Goal: Subscribe to service/newsletter

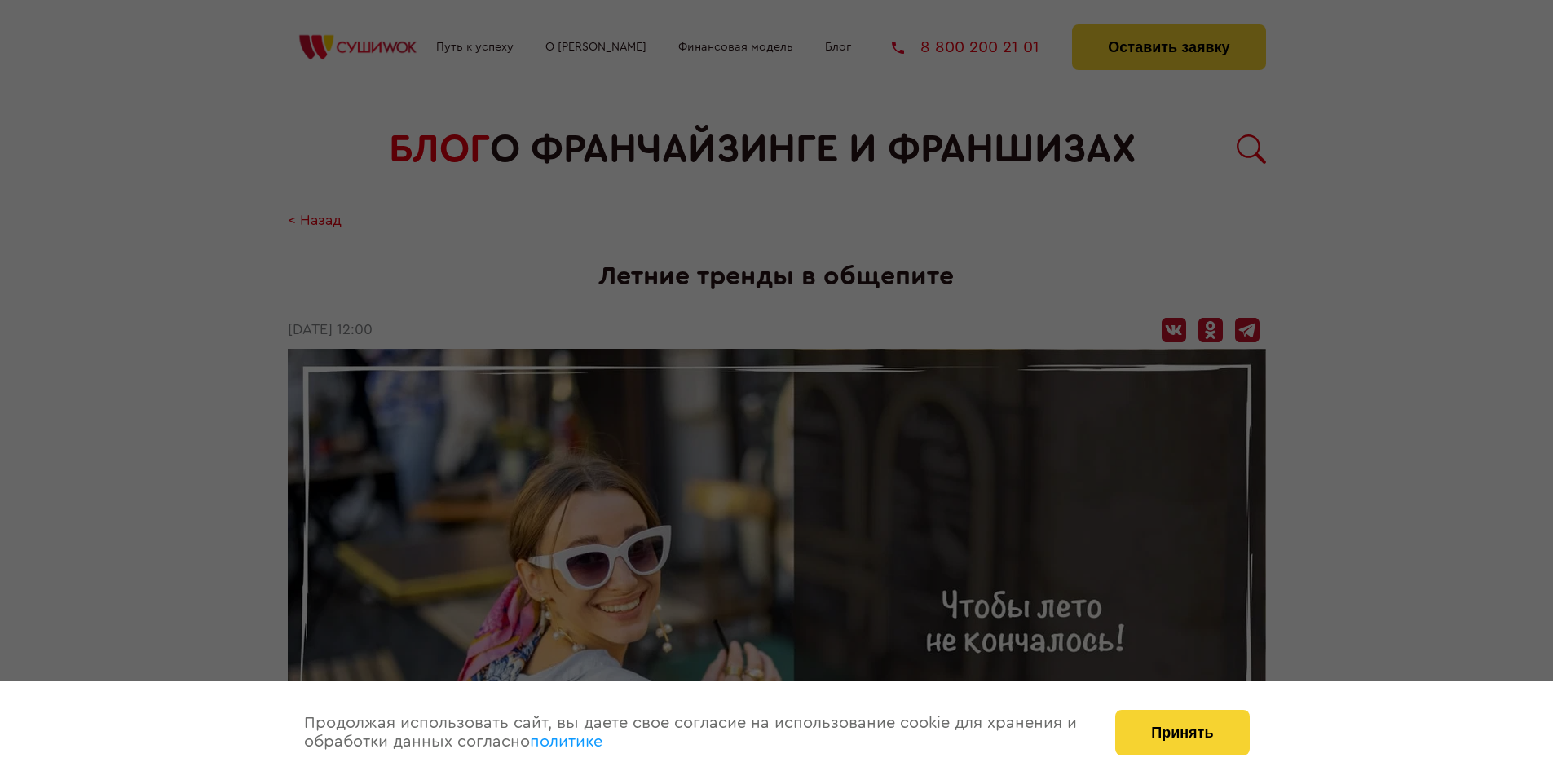
scroll to position [2259, 0]
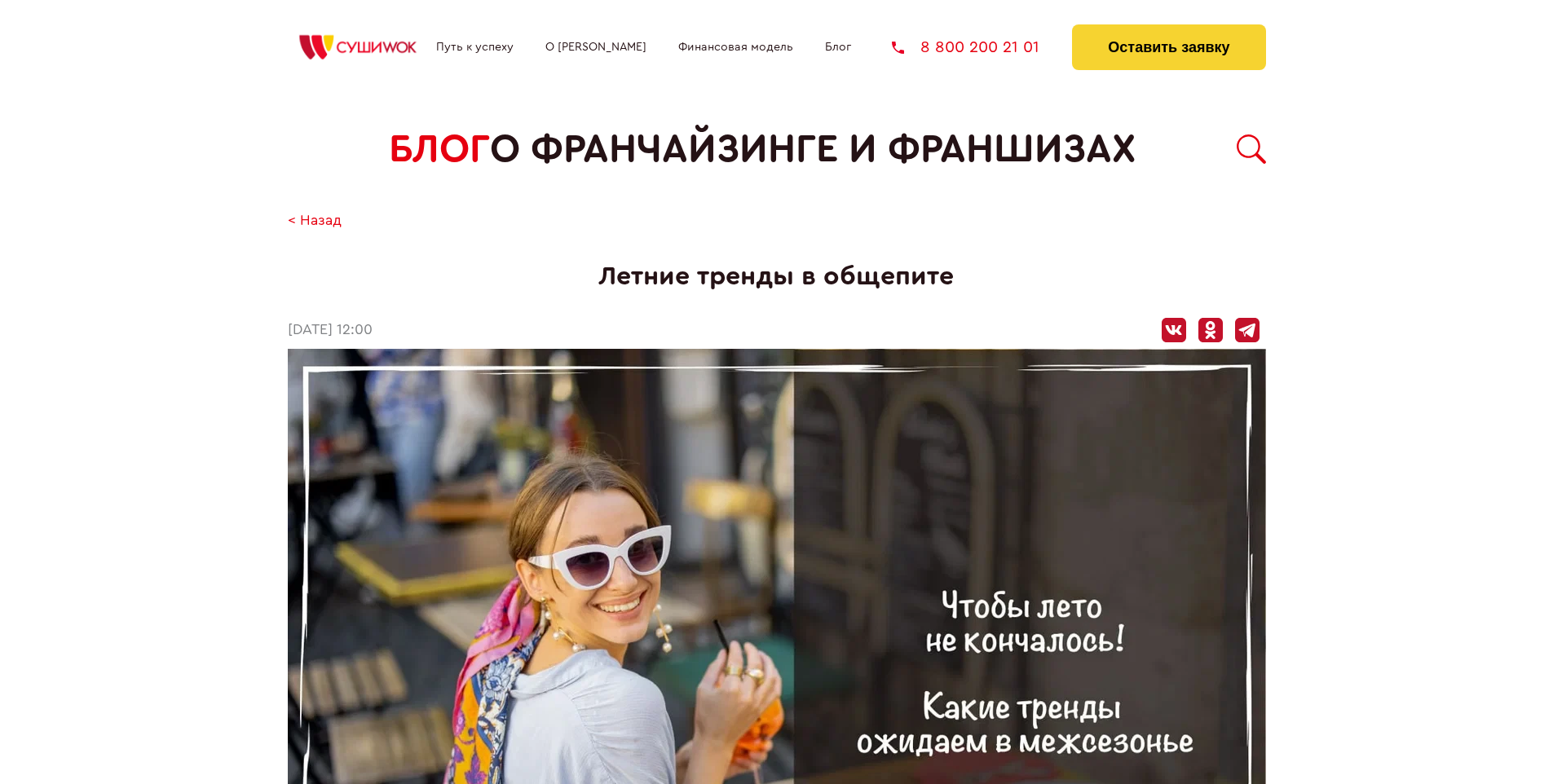
scroll to position [2259, 0]
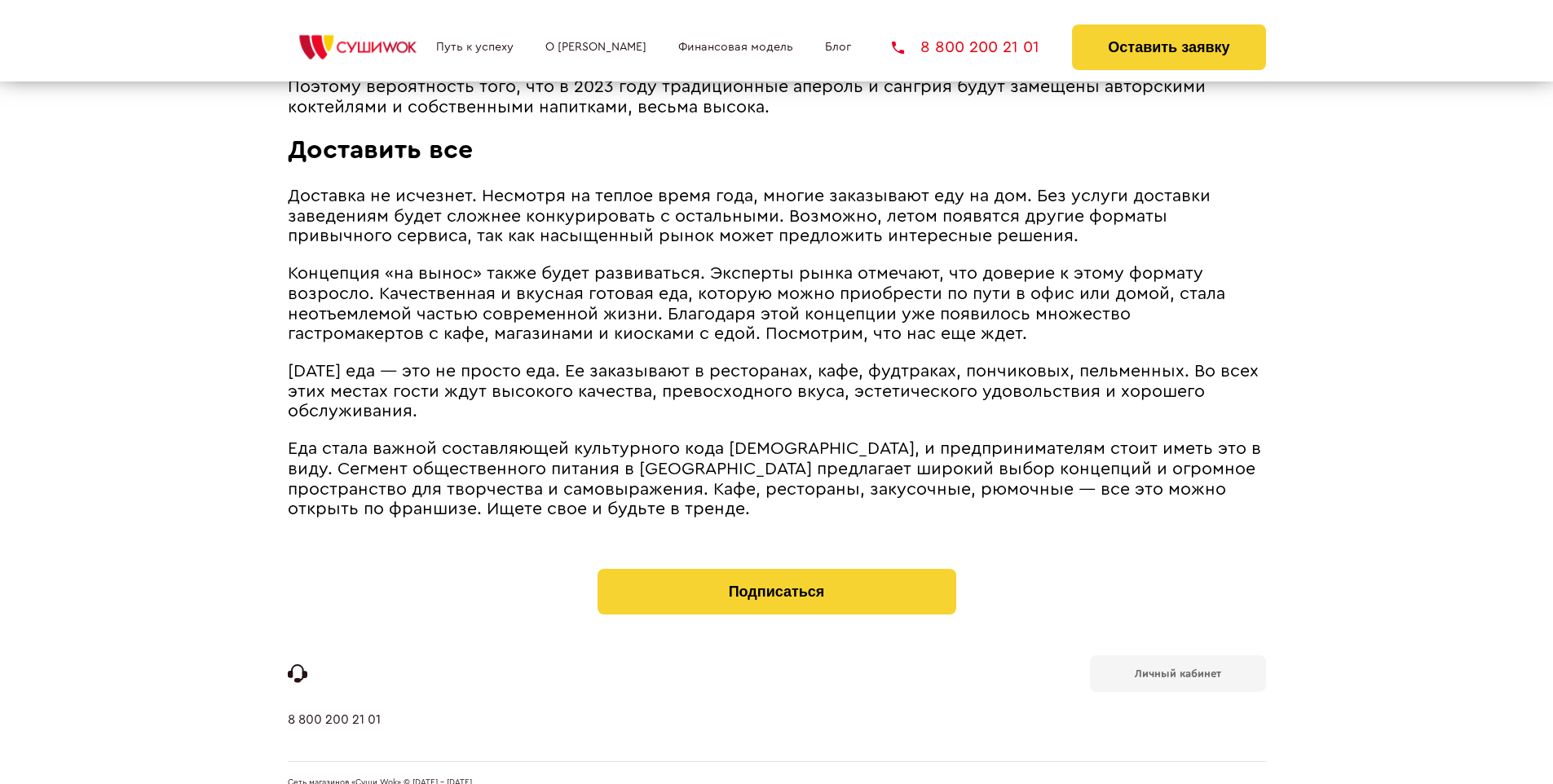
click at [1177, 668] on b "Личный кабинет" at bounding box center [1178, 673] width 86 height 11
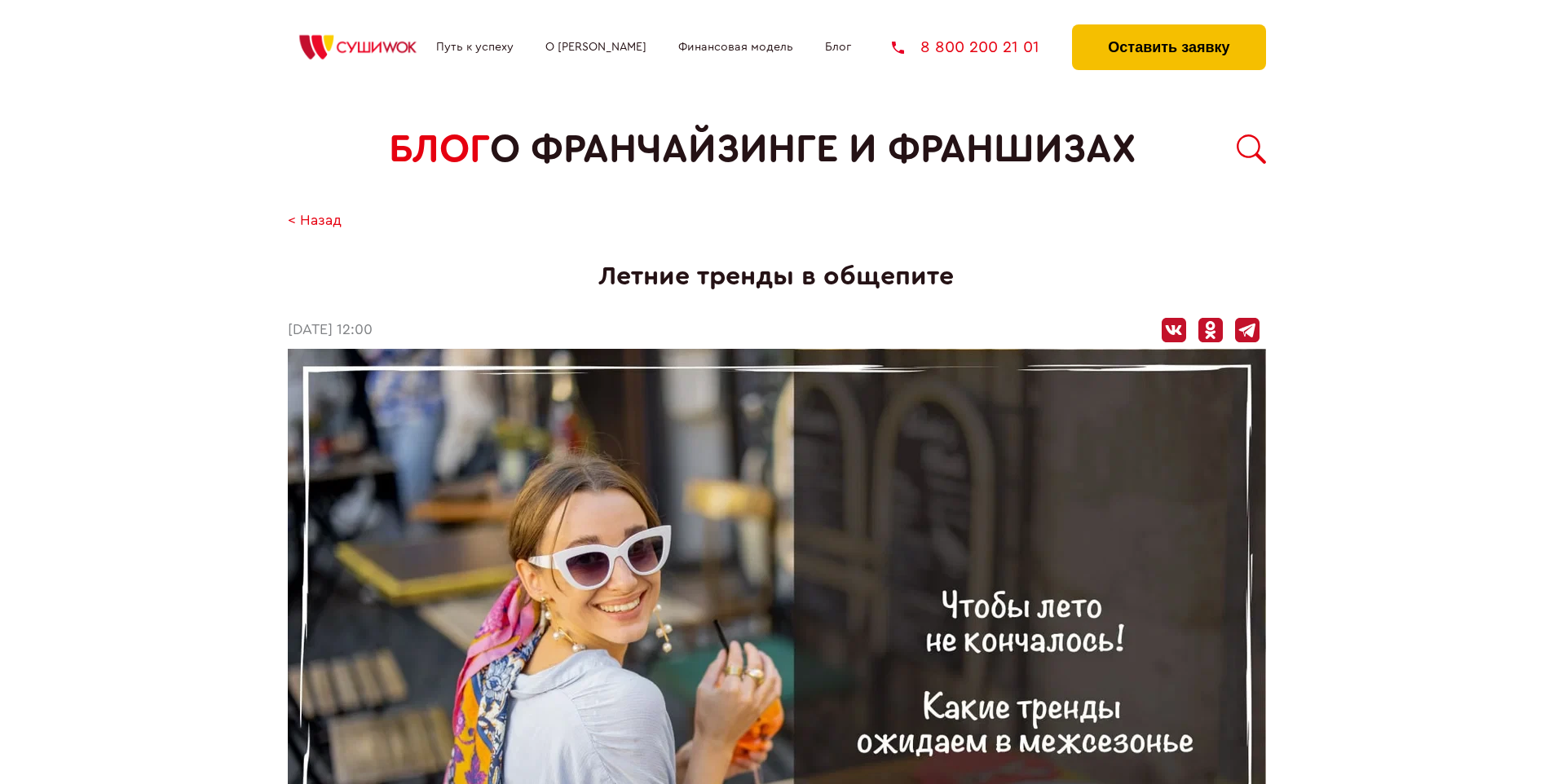
click at [1168, 28] on button "Оставить заявку" at bounding box center [1168, 47] width 193 height 46
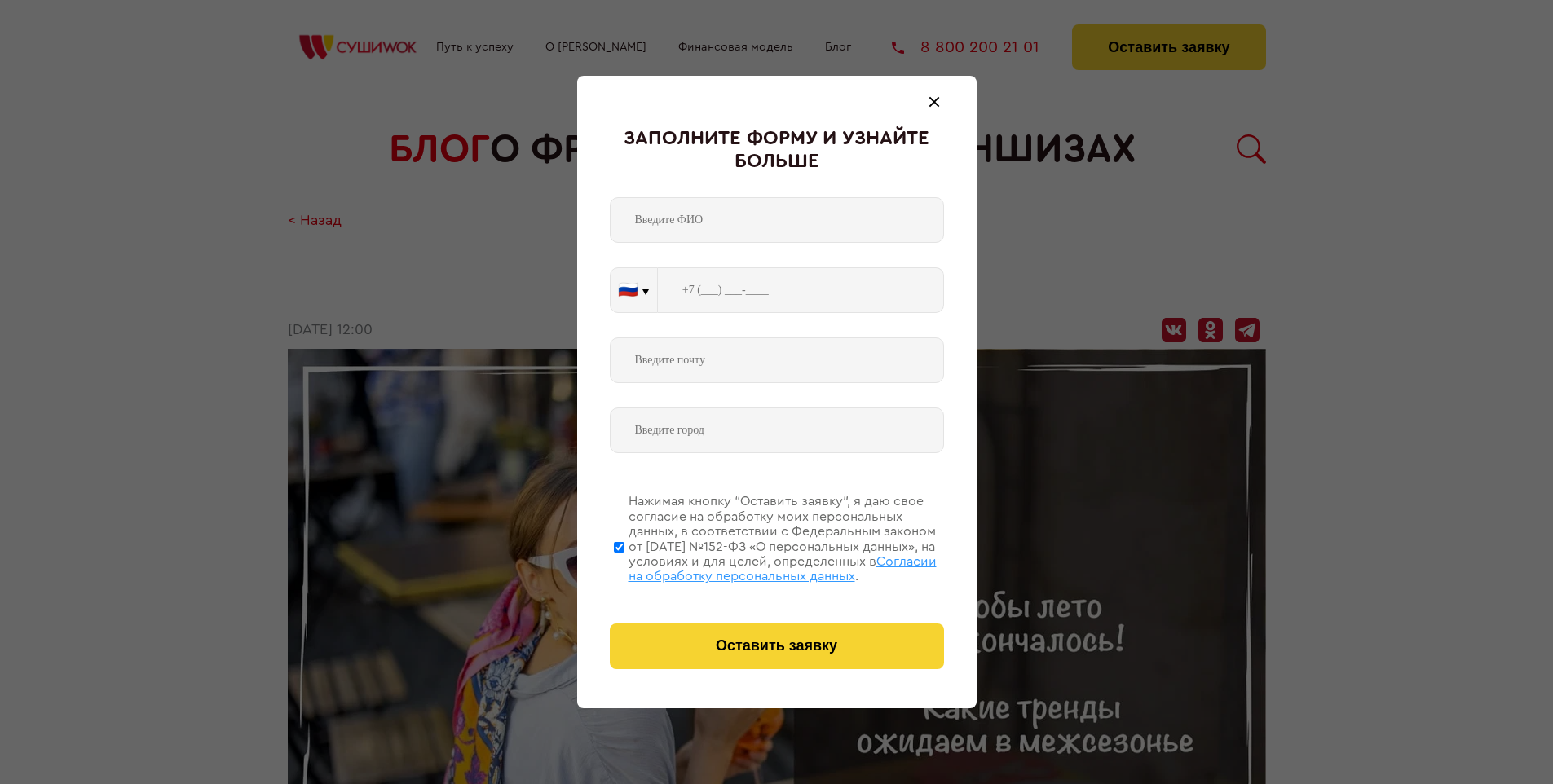
click at [756, 566] on span "Согласии на обработку персональных данных" at bounding box center [781, 568] width 308 height 27
click at [624, 566] on input "Нажимая кнопку “Оставить заявку”, я даю свое согласие на обработку моих персона…" at bounding box center [618, 547] width 11 height 131
checkbox input "false"
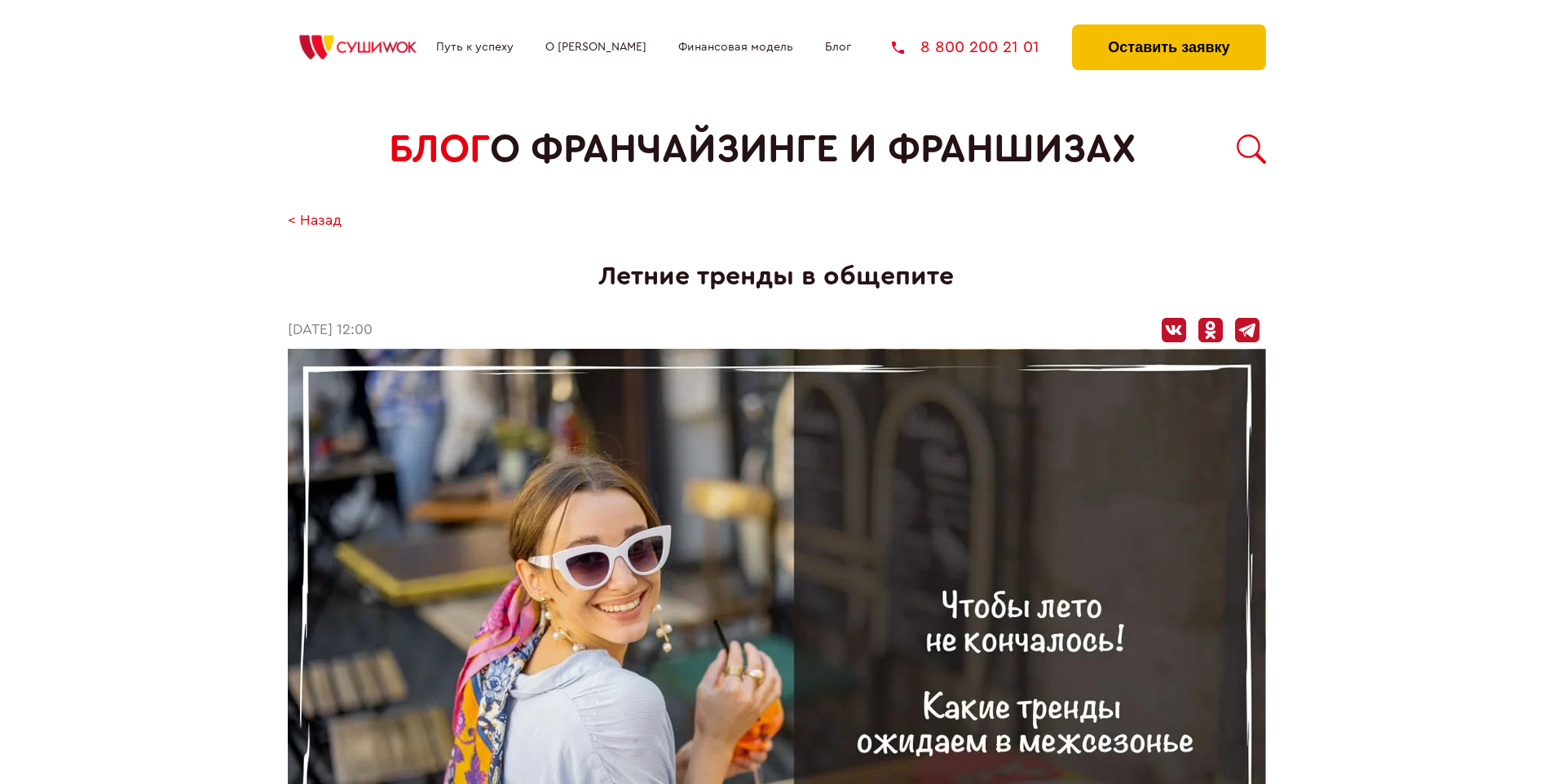
click at [1168, 28] on button "Оставить заявку" at bounding box center [1168, 47] width 193 height 46
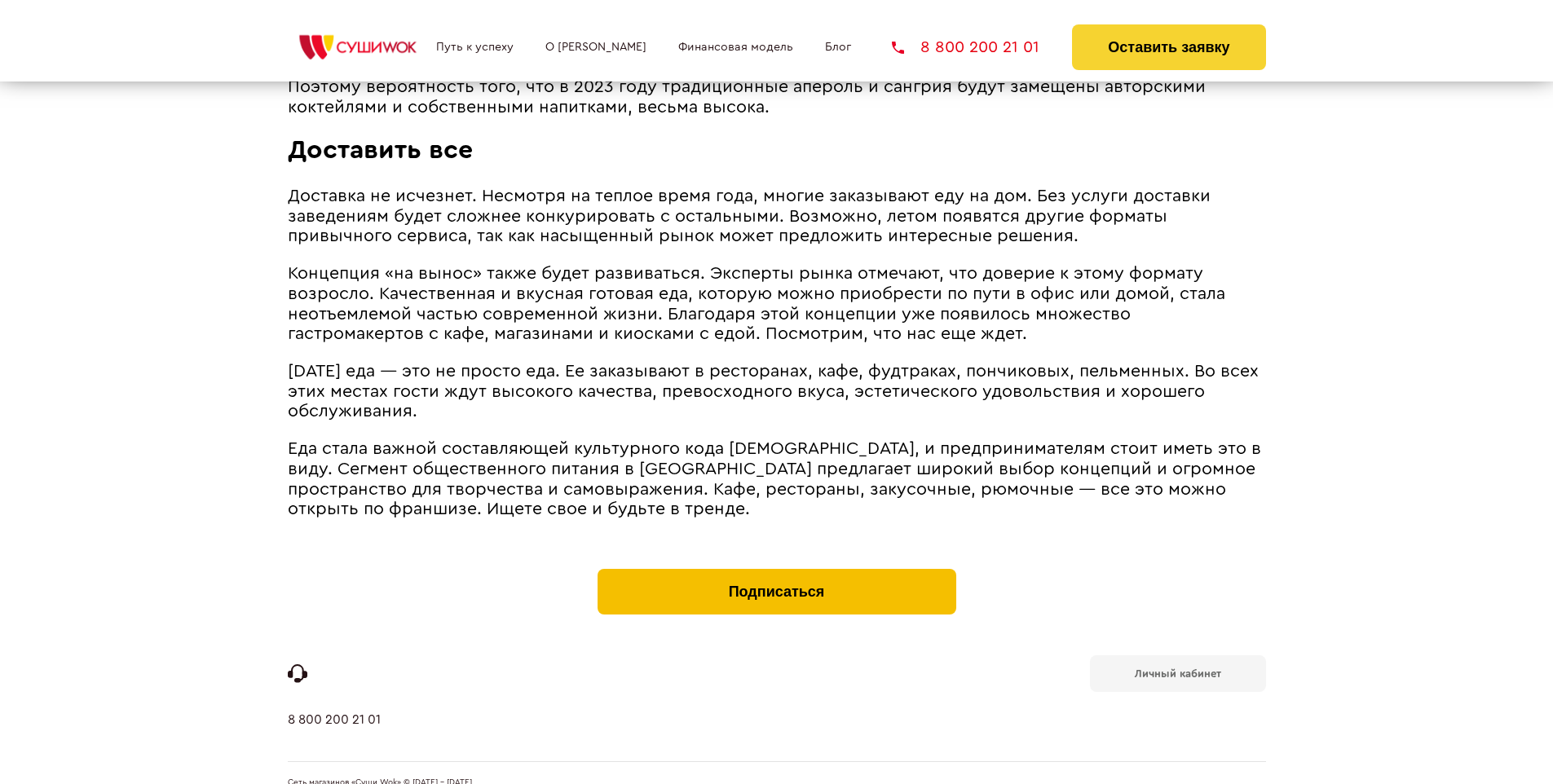
click at [776, 568] on button "Подписаться" at bounding box center [776, 591] width 358 height 46
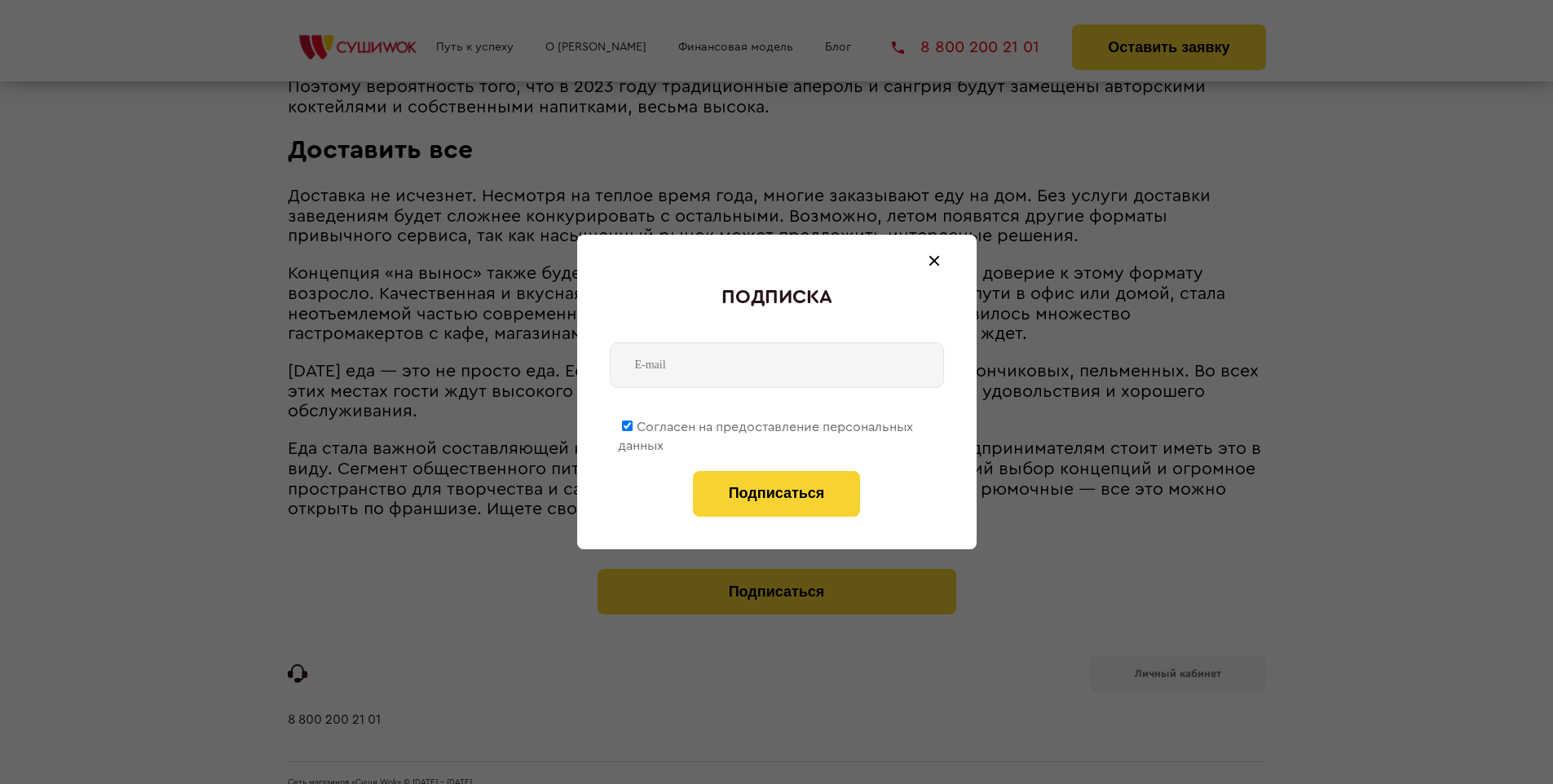
click at [766, 424] on span "Согласен на предоставление персональных данных" at bounding box center [766, 436] width 295 height 32
click at [633, 424] on input "Согласен на предоставление персональных данных" at bounding box center [627, 426] width 11 height 11
checkbox input "false"
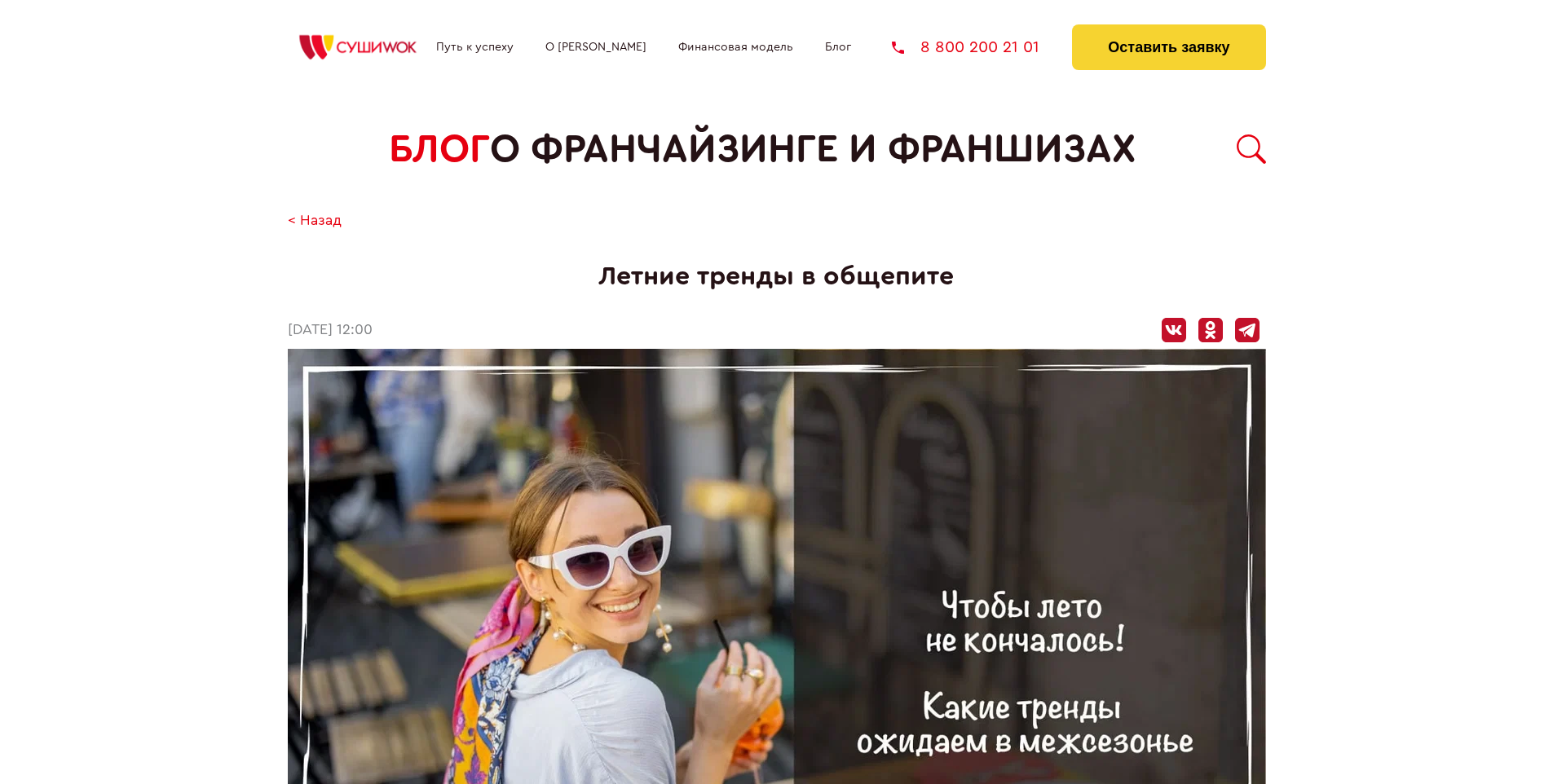
scroll to position [2259, 0]
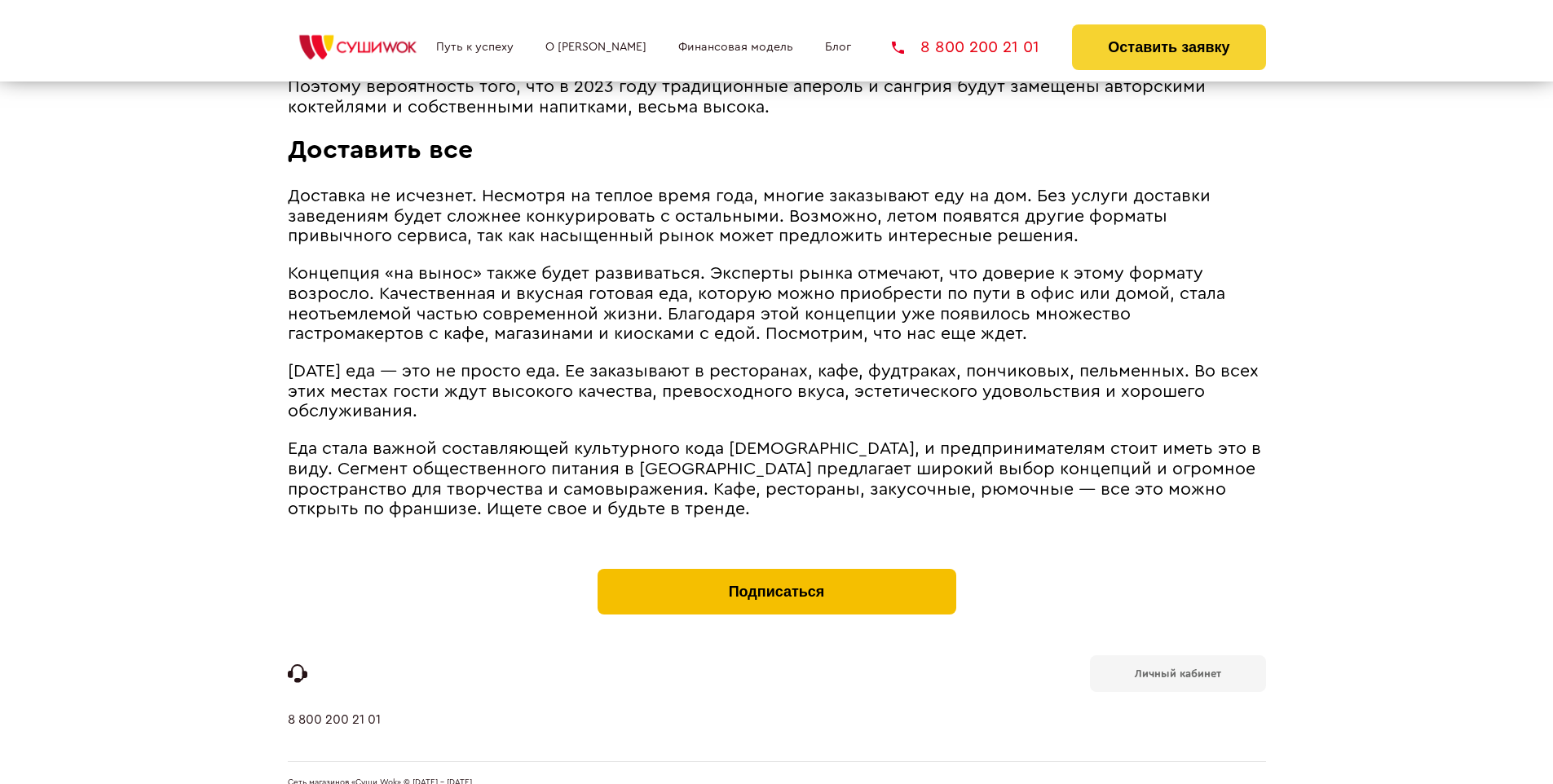
click at [776, 568] on button "Подписаться" at bounding box center [776, 591] width 358 height 46
